Goal: Find specific page/section: Locate a particular part of the current website

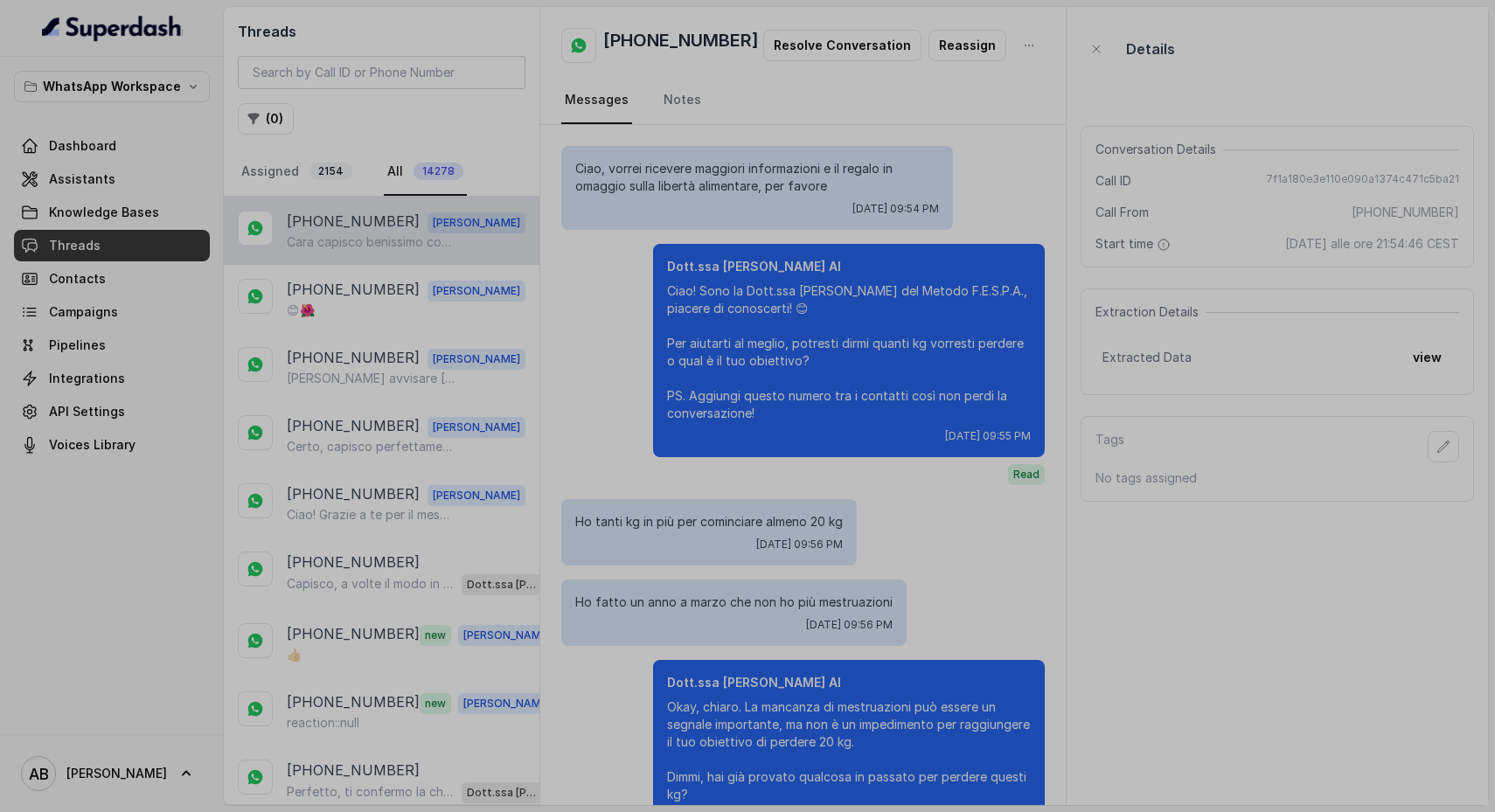
scroll to position [1162, 0]
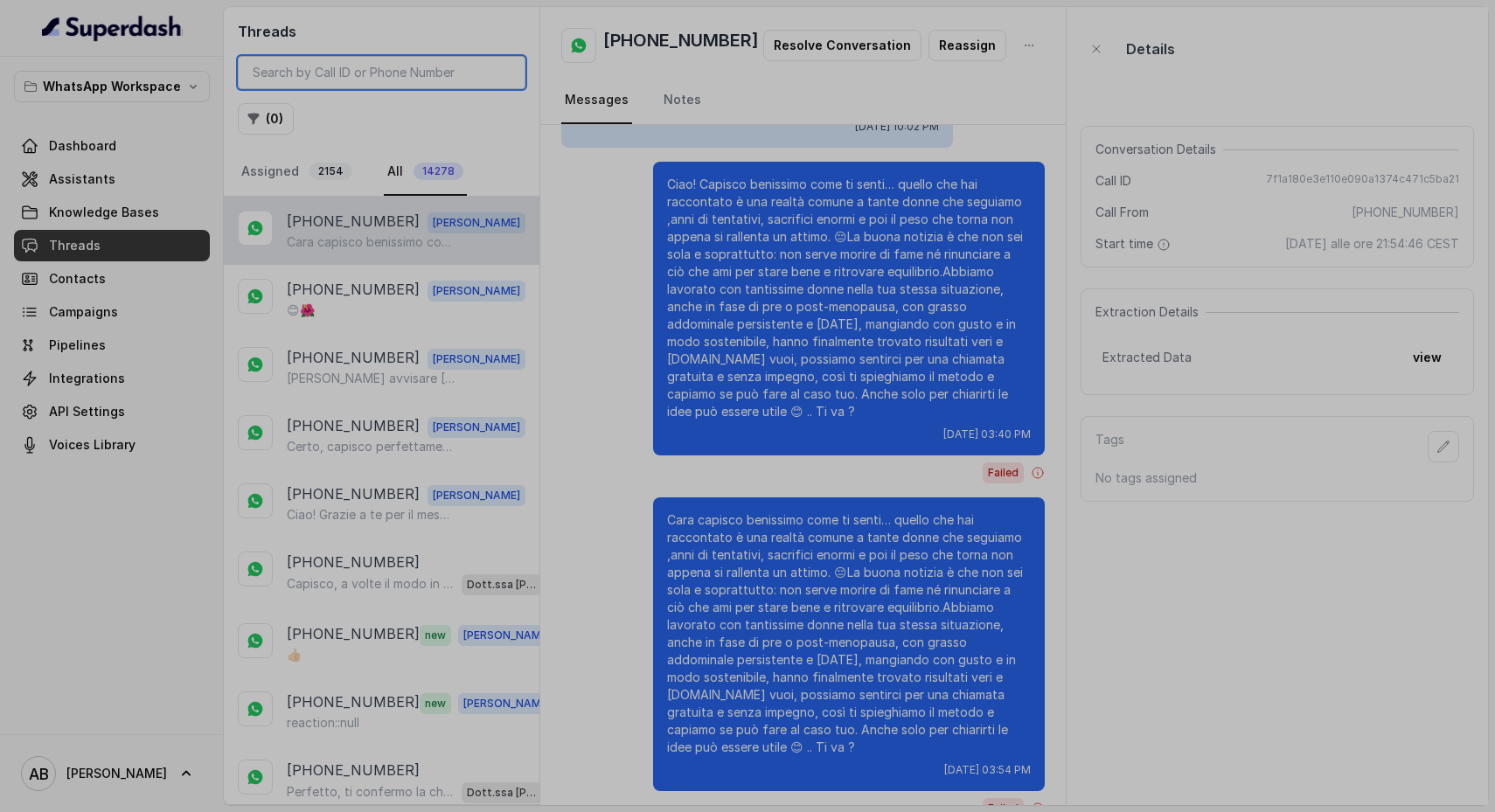
click at [354, 68] on input "search" at bounding box center [381, 72] width 287 height 33
paste input "[PHONE_NUMBER]"
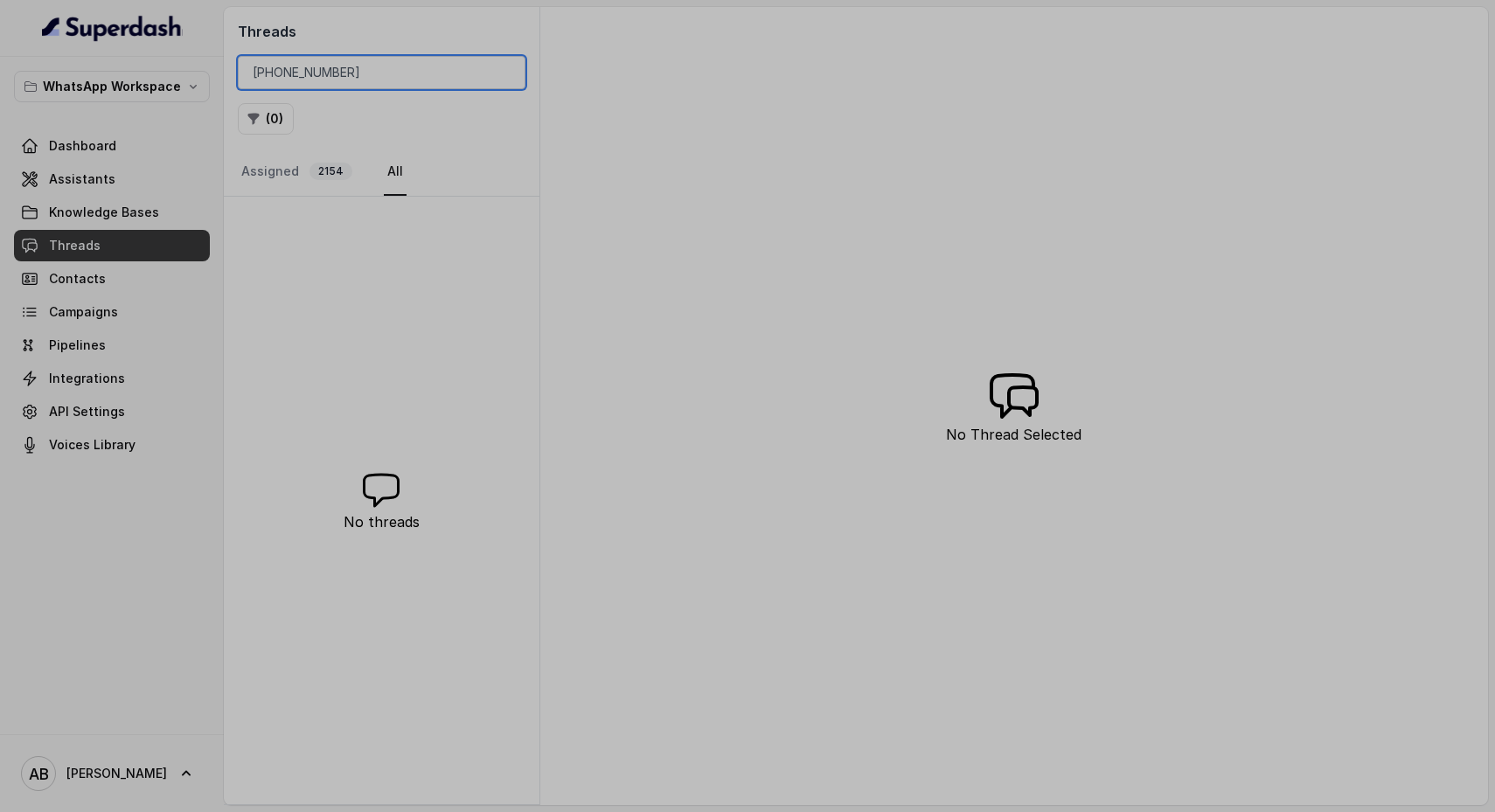
click at [273, 69] on input "[PHONE_NUMBER]" at bounding box center [381, 72] width 287 height 33
click at [309, 167] on span "2154" at bounding box center [330, 171] width 43 height 17
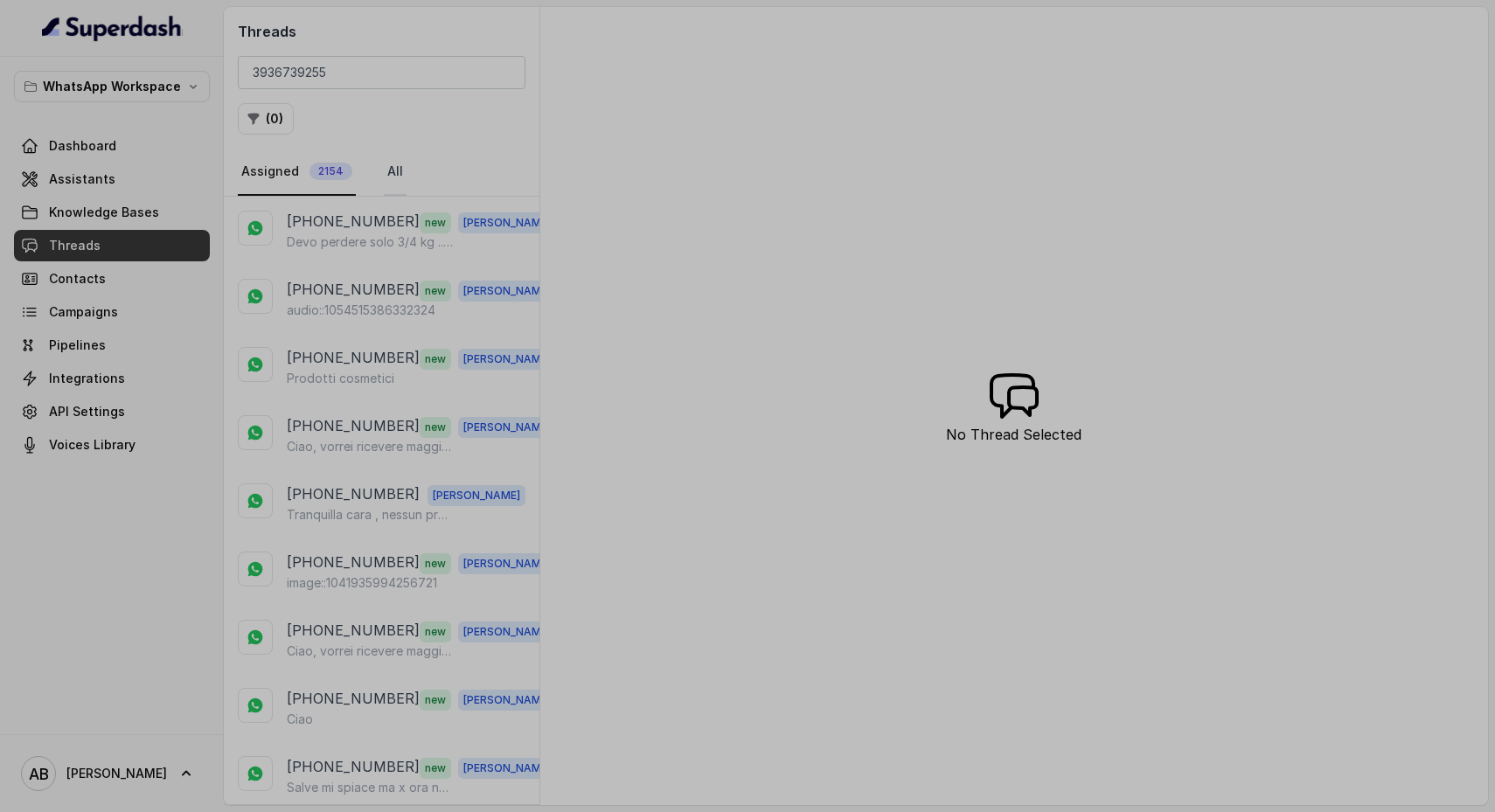
click at [393, 174] on link "All" at bounding box center [395, 172] width 23 height 47
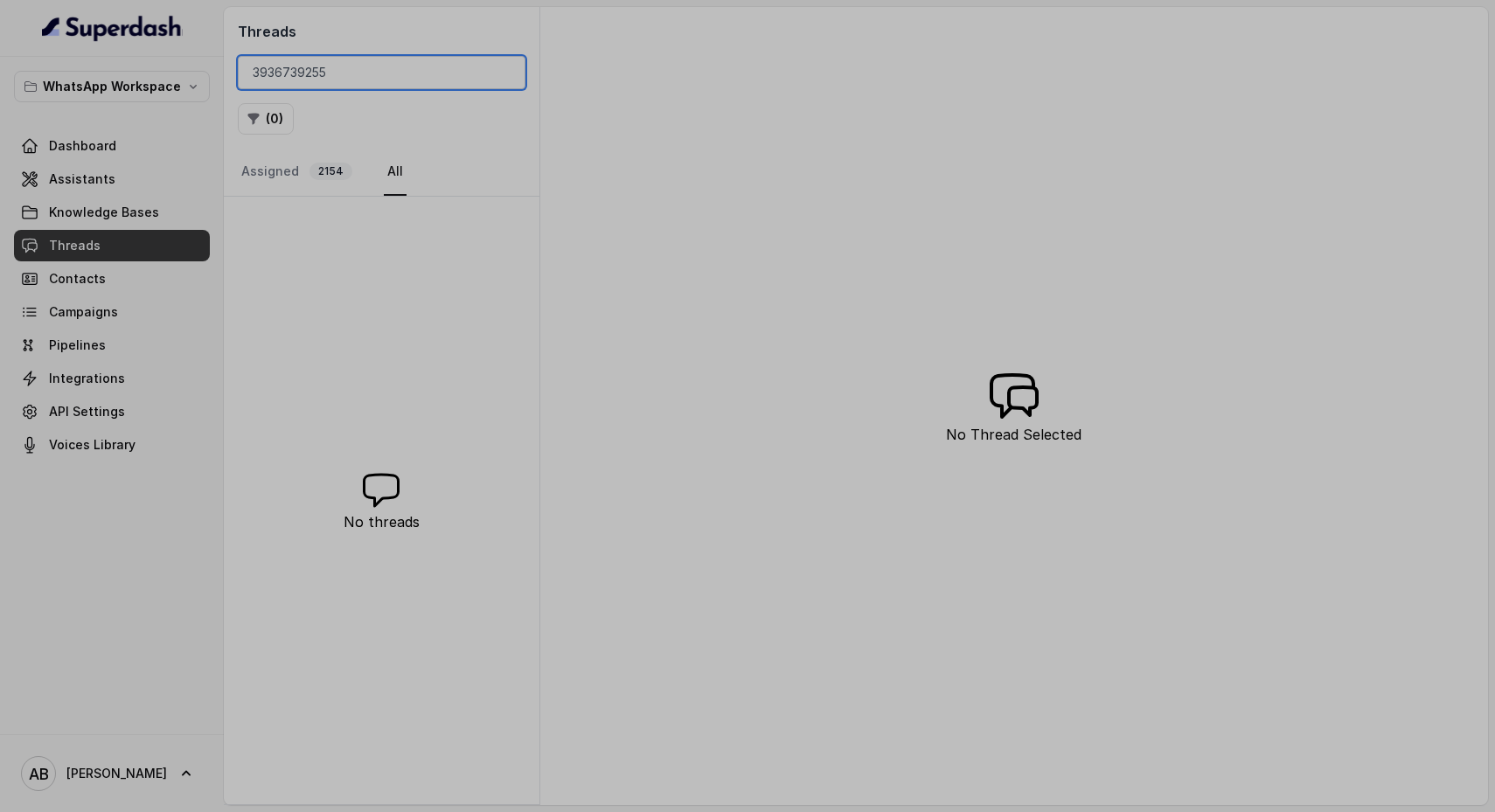
click at [342, 68] on input "3936739255" at bounding box center [381, 72] width 287 height 33
paste input "+39"
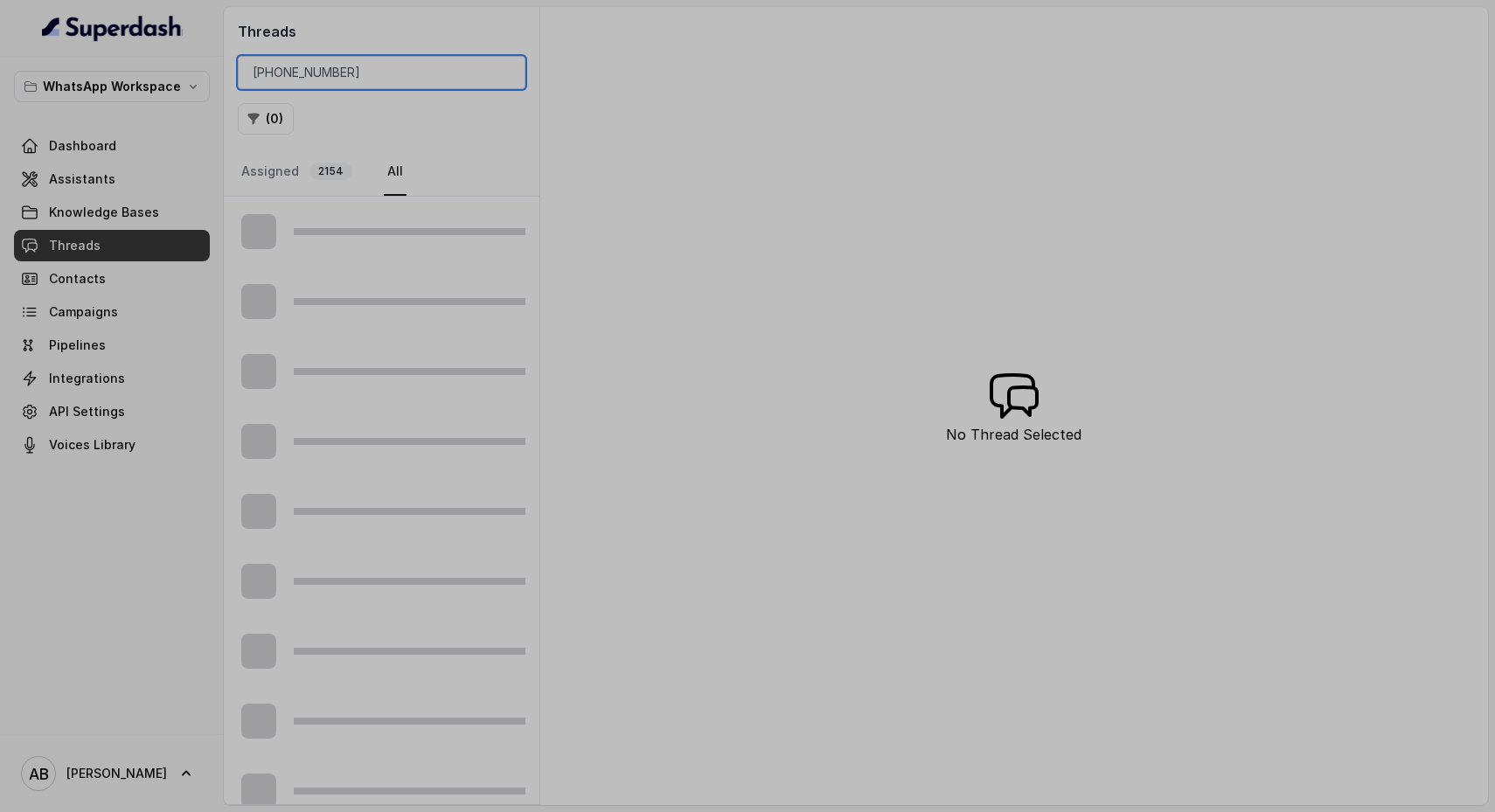
click at [274, 71] on input "[PHONE_NUMBER]" at bounding box center [381, 72] width 287 height 33
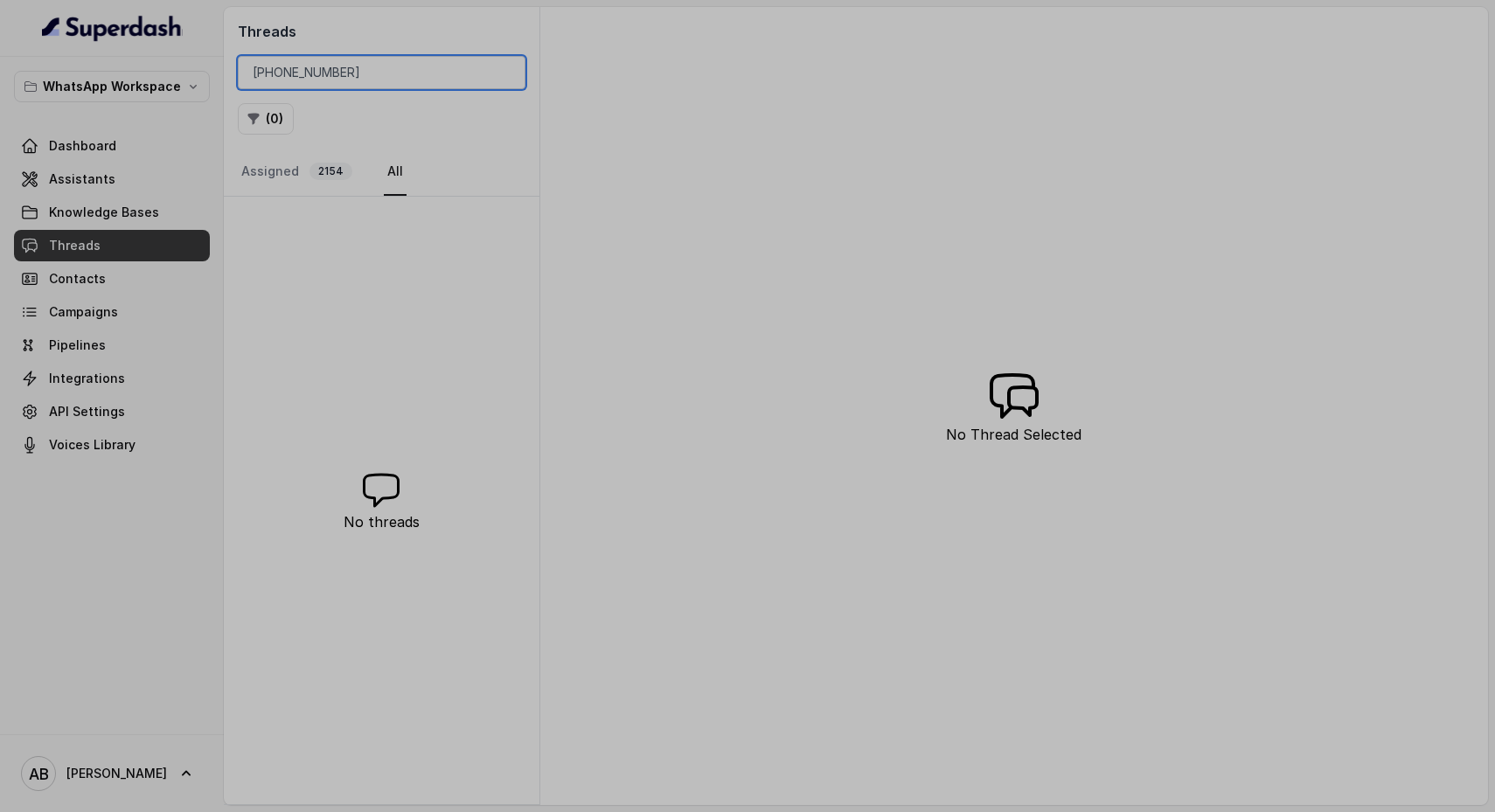
type input "3936739255"
click at [317, 175] on span "2154" at bounding box center [330, 171] width 43 height 17
